Goal: Task Accomplishment & Management: Use online tool/utility

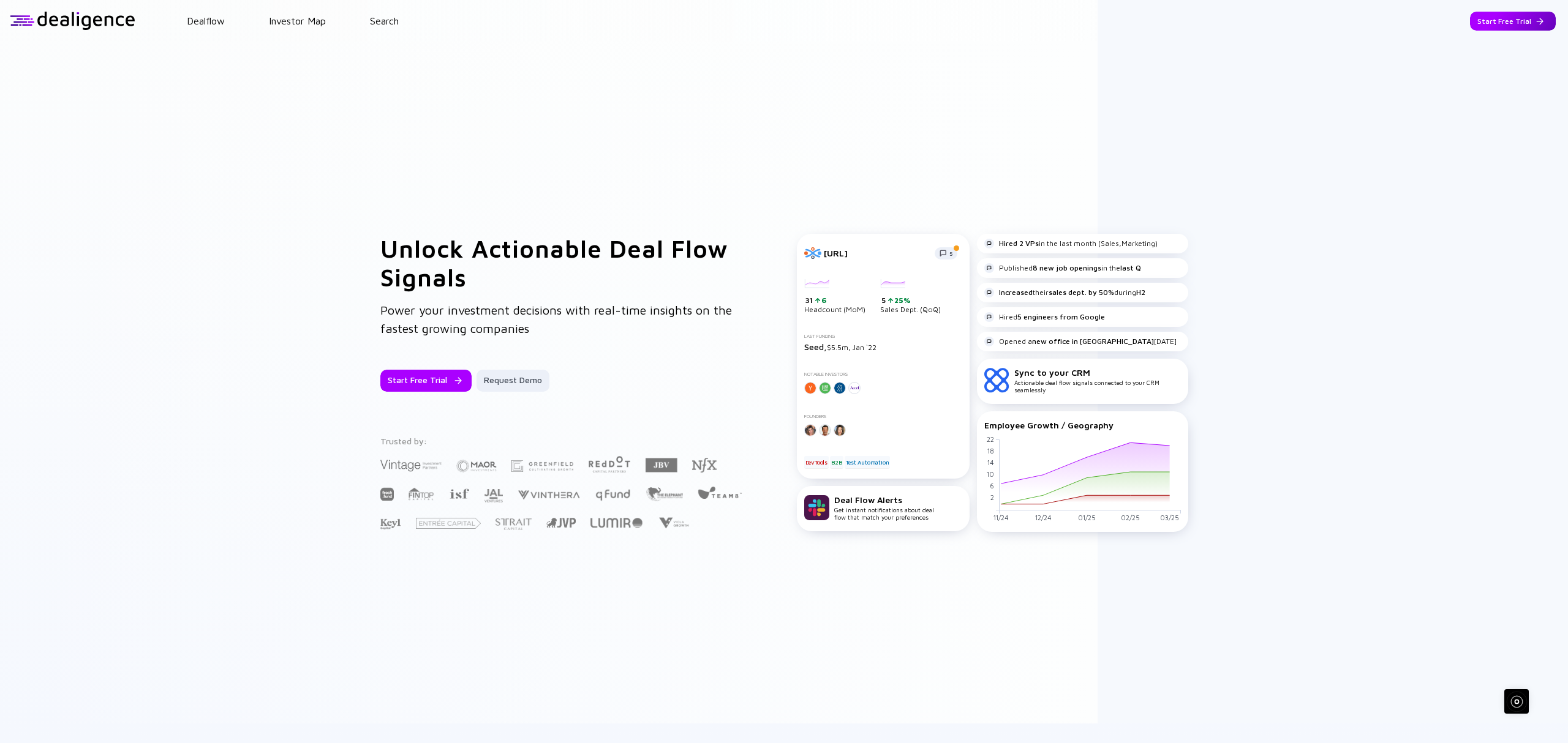
click at [1484, 22] on div "Start Free Trial" at bounding box center [1513, 21] width 86 height 19
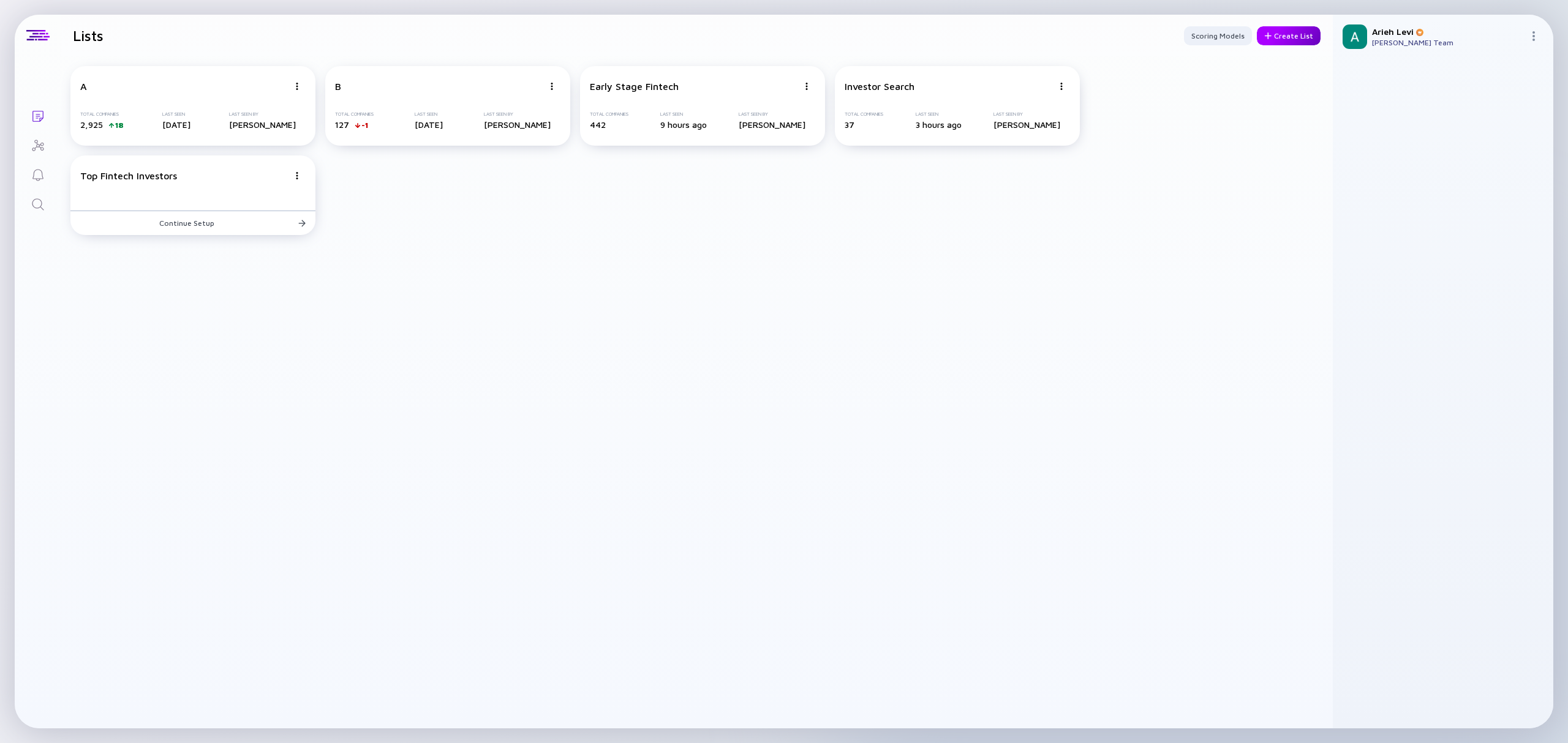
click at [1275, 27] on div "Create List" at bounding box center [1289, 36] width 63 height 19
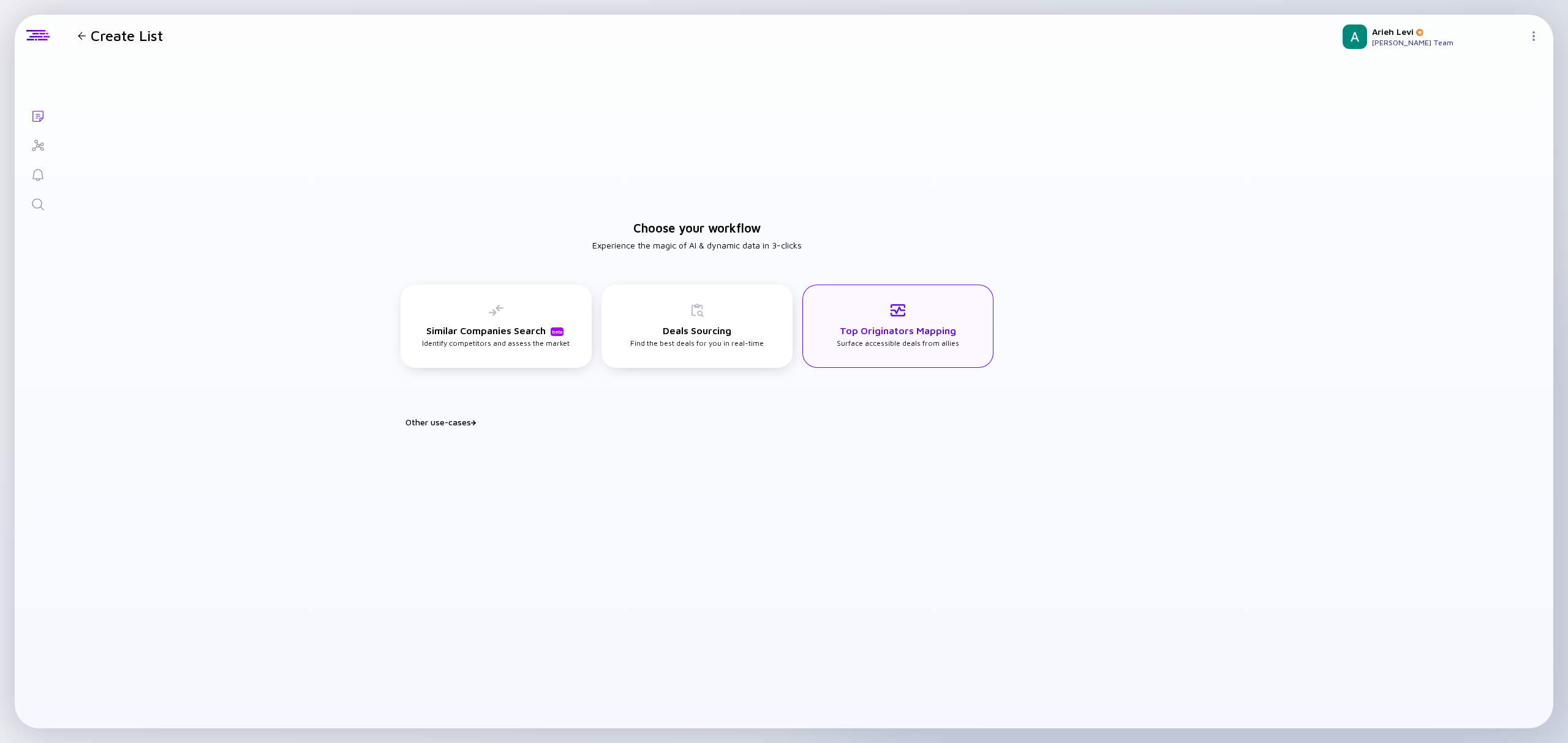
click at [891, 315] on icon at bounding box center [898, 310] width 14 height 14
click at [444, 419] on div "Other use-cases" at bounding box center [704, 422] width 598 height 10
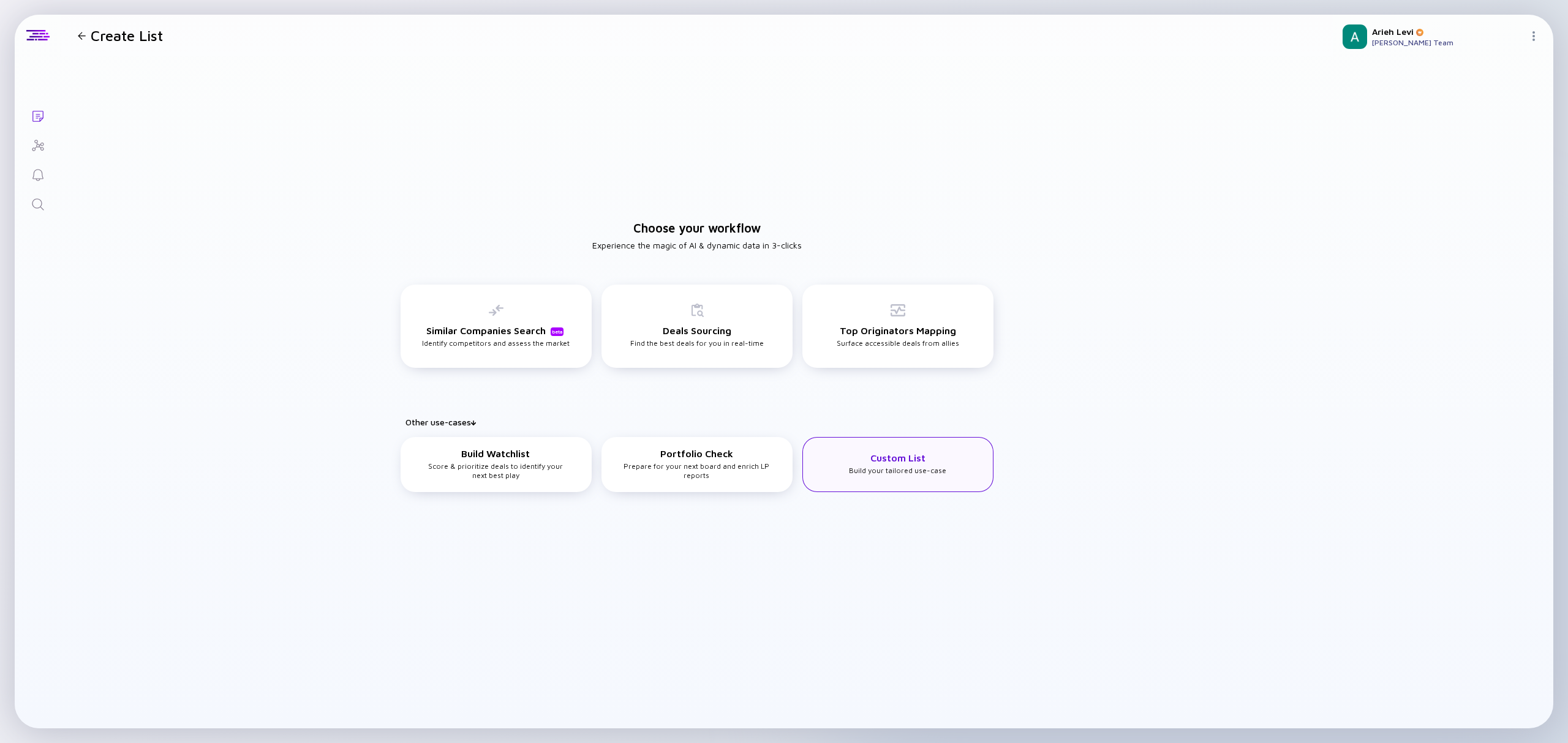
click at [871, 473] on div "Custom List Build your tailored use-case" at bounding box center [897, 463] width 97 height 22
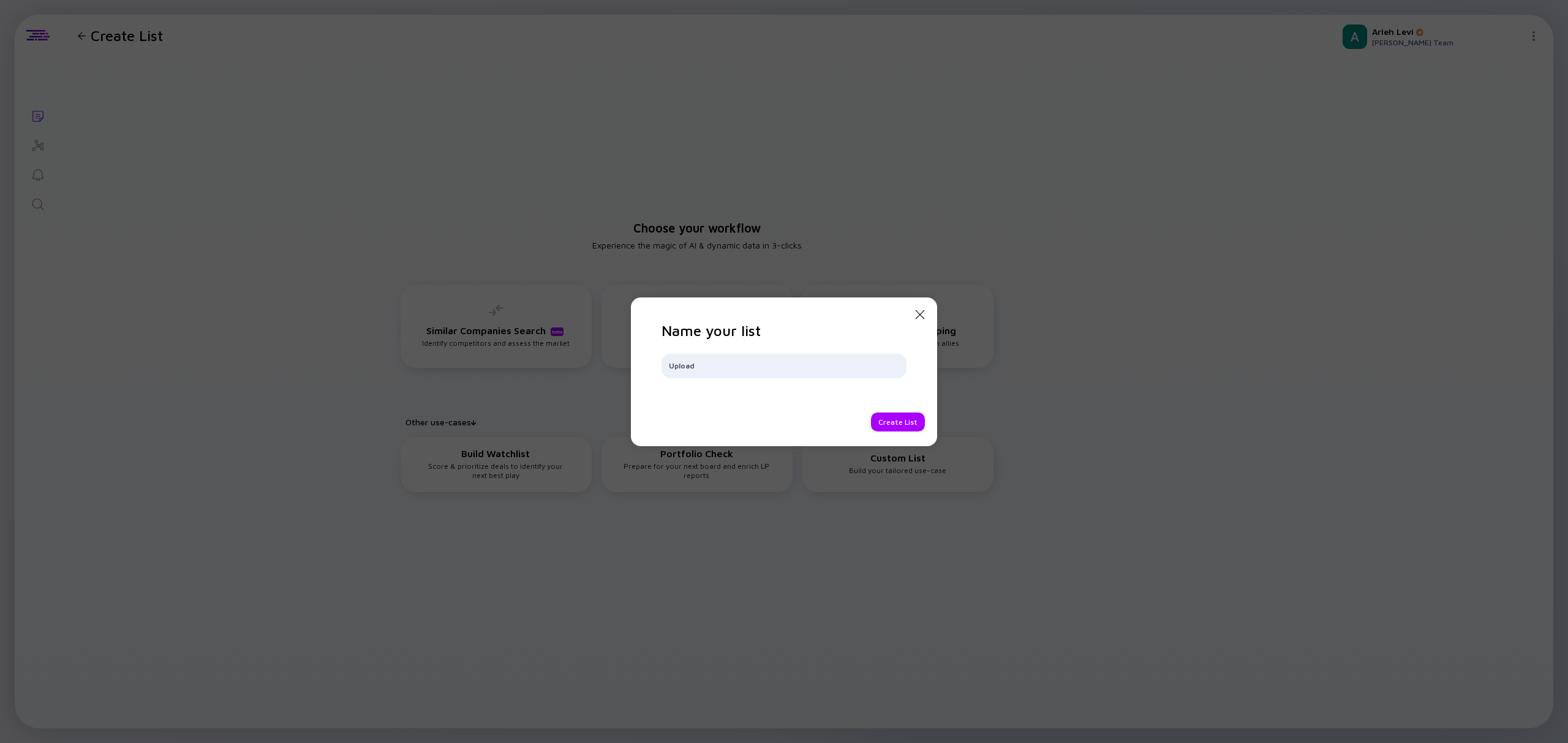
type input "Upload"
click at [895, 420] on div "Create List" at bounding box center [897, 422] width 54 height 19
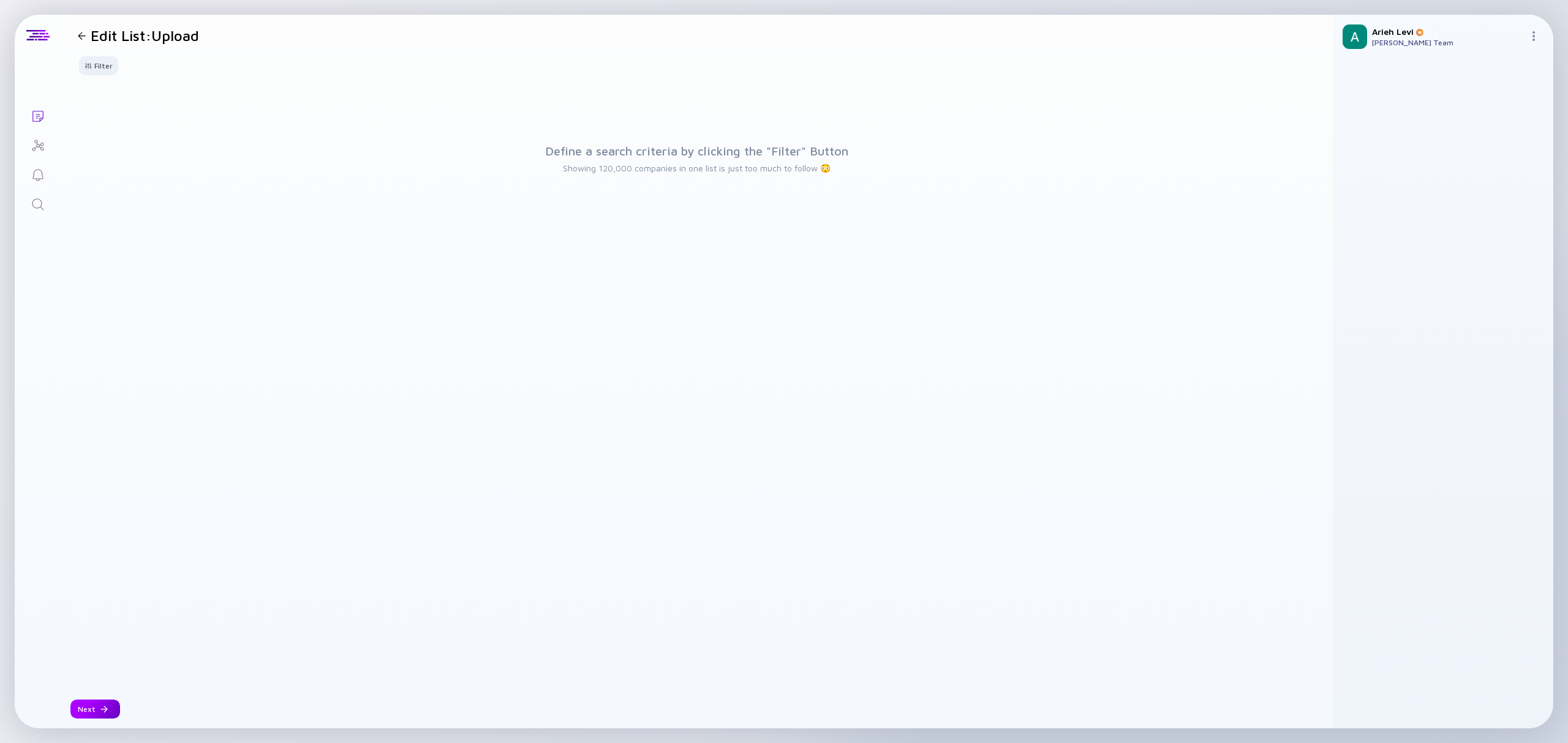
click at [91, 711] on div "Next" at bounding box center [95, 709] width 50 height 19
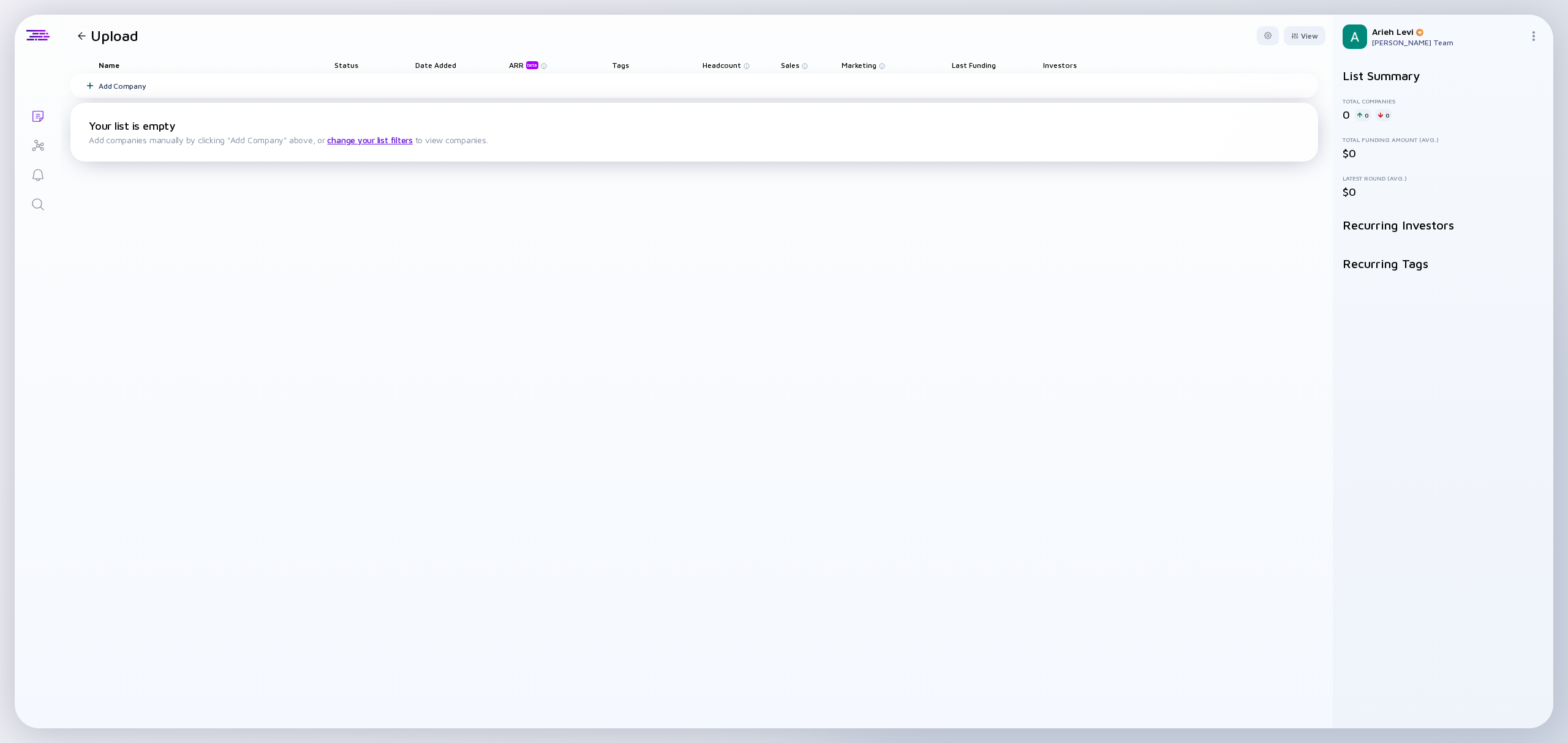
click at [254, 129] on div "Your list is empty Add companies manually by clicking "Add Company" above, or c…" at bounding box center [694, 132] width 1247 height 59
click at [99, 86] on div "Add Company" at bounding box center [122, 86] width 47 height 9
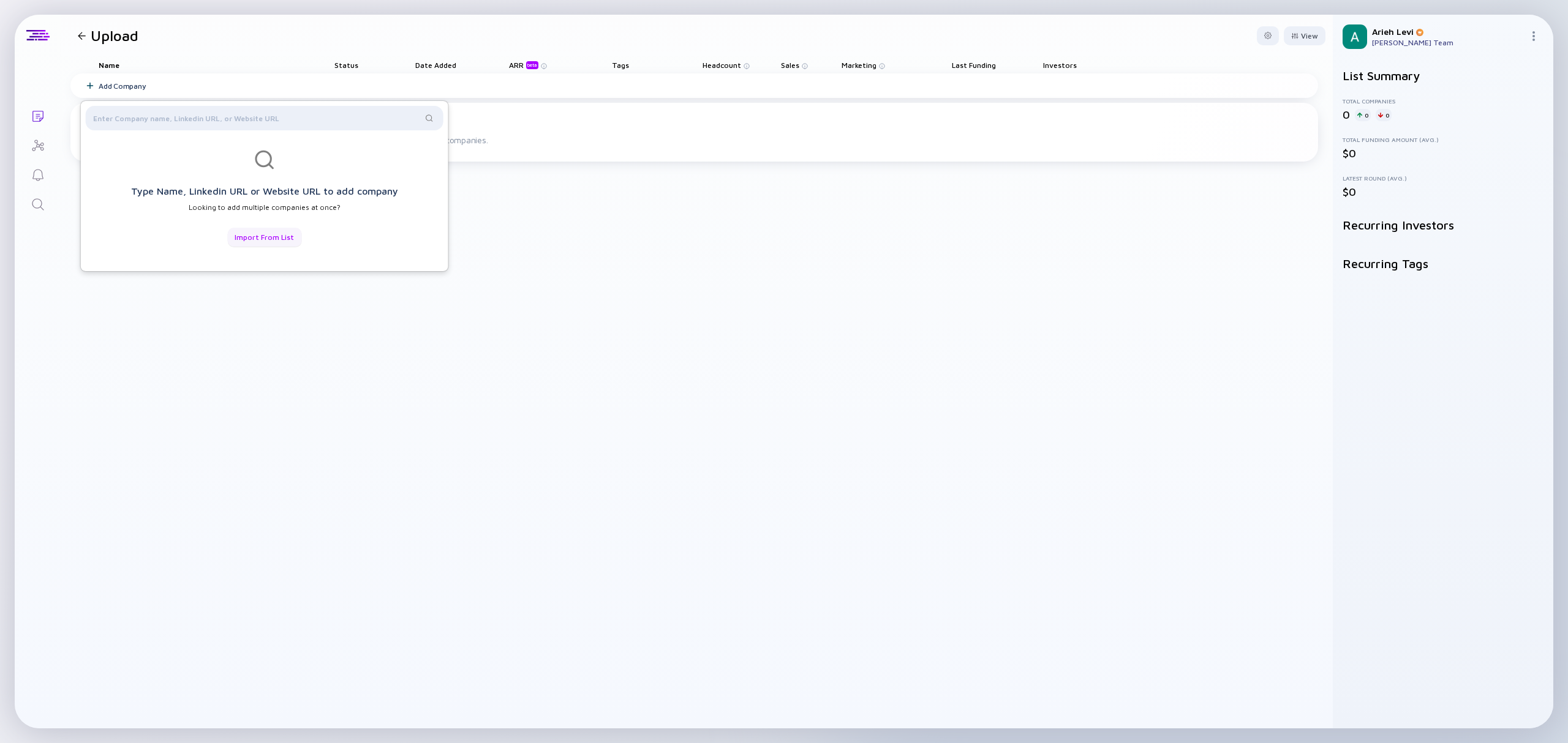
click at [267, 240] on div "Import from List" at bounding box center [264, 237] width 74 height 19
